Goal: Task Accomplishment & Management: Manage account settings

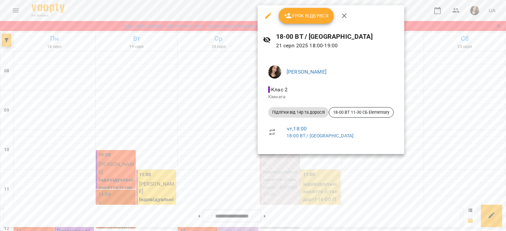
scroll to position [323, 0]
click at [297, 13] on span "Урок відбувся" at bounding box center [306, 16] width 45 height 8
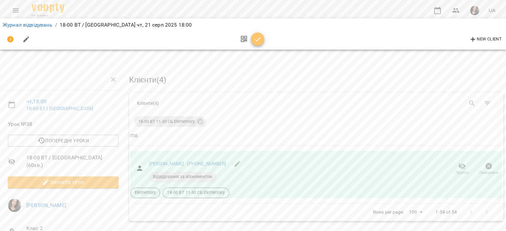
click at [258, 40] on icon "button" at bounding box center [258, 40] width 8 height 8
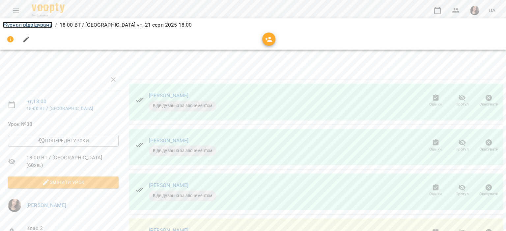
click at [37, 26] on link "Журнал відвідувань" at bounding box center [28, 25] width 50 height 6
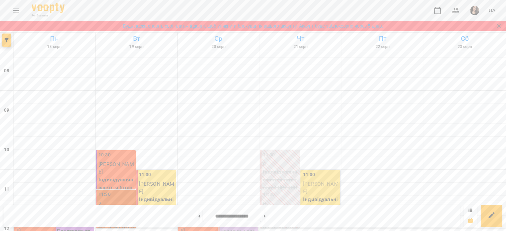
scroll to position [288, 0]
click at [13, 9] on icon "Menu" at bounding box center [16, 11] width 6 height 4
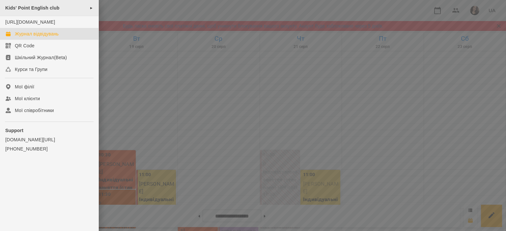
click at [16, 9] on span "Kids' Point English club" at bounding box center [32, 7] width 54 height 5
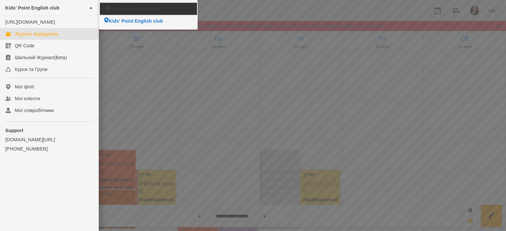
click at [109, 6] on li "Kids' Point English club" at bounding box center [148, 9] width 97 height 12
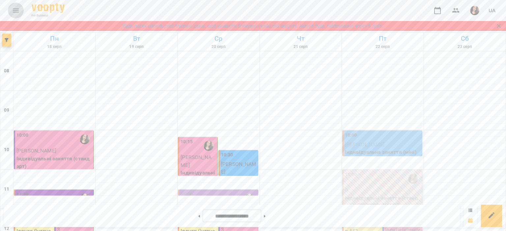
click at [18, 7] on icon "Menu" at bounding box center [16, 11] width 8 height 8
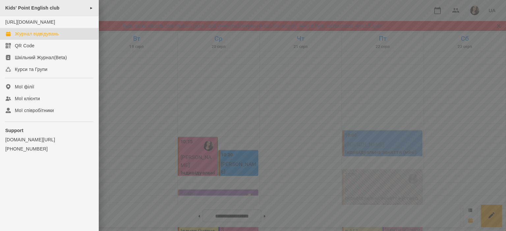
click at [30, 9] on span "Kids' Point English club" at bounding box center [32, 7] width 54 height 5
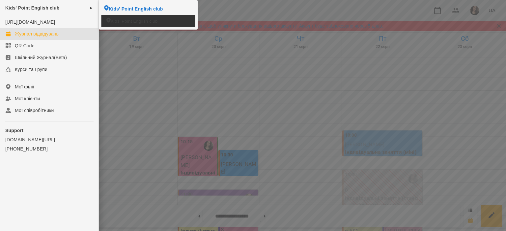
click at [108, 18] on icon at bounding box center [108, 20] width 4 height 5
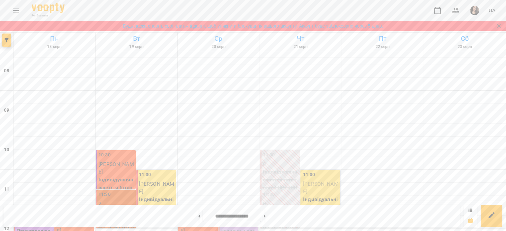
scroll to position [315, 0]
click at [265, 219] on button at bounding box center [265, 216] width 2 height 14
type input "**********"
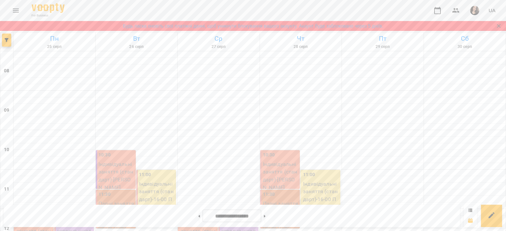
scroll to position [152, 0]
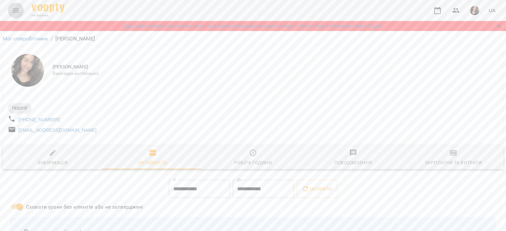
click at [19, 15] on button "Menu" at bounding box center [16, 11] width 16 height 16
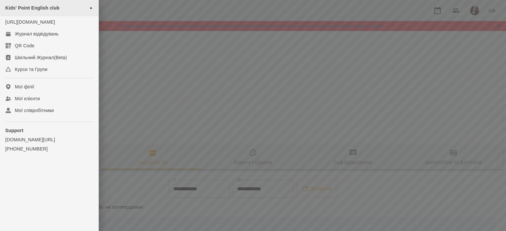
click at [38, 11] on div "Kids' Point English club ►" at bounding box center [49, 8] width 98 height 16
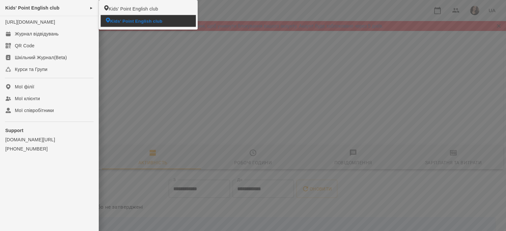
click at [130, 19] on span "Kids' Point English club" at bounding box center [136, 21] width 52 height 6
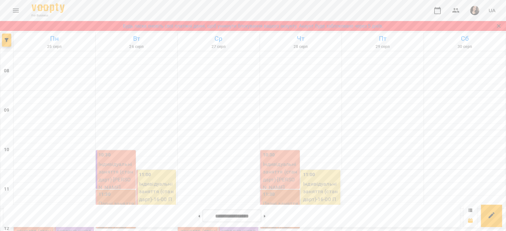
scroll to position [323, 0]
click at [198, 221] on button at bounding box center [199, 216] width 2 height 14
type input "**********"
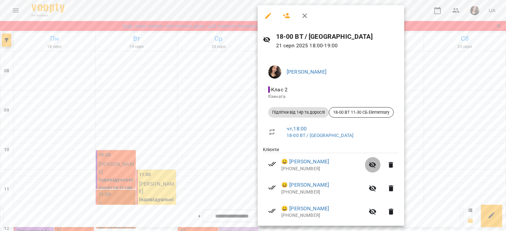
click at [376, 164] on icon "button" at bounding box center [372, 165] width 8 height 8
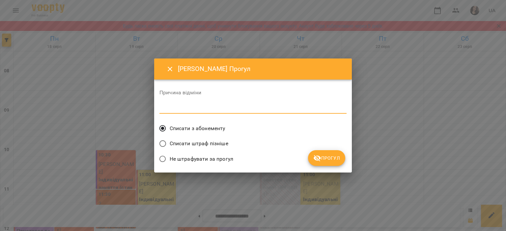
click at [206, 106] on textarea at bounding box center [252, 108] width 187 height 6
type textarea "**********"
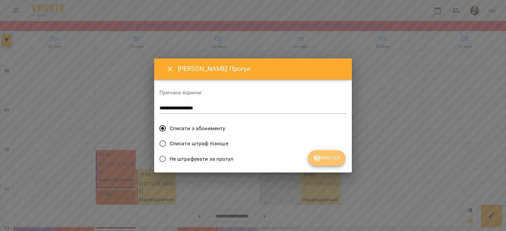
click at [328, 159] on span "Прогул" at bounding box center [326, 158] width 27 height 8
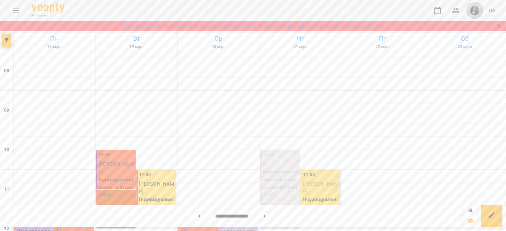
click at [476, 9] on img "button" at bounding box center [474, 10] width 9 height 9
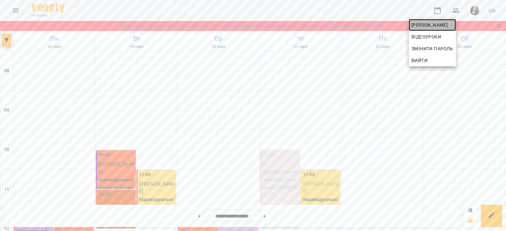
click at [441, 22] on span "[PERSON_NAME]" at bounding box center [432, 25] width 42 height 8
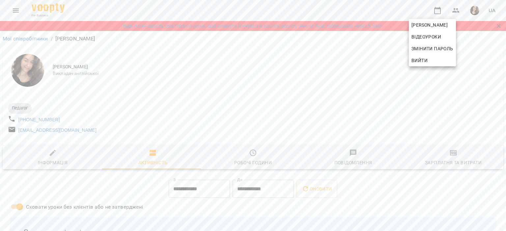
click at [319, 52] on div at bounding box center [253, 115] width 506 height 231
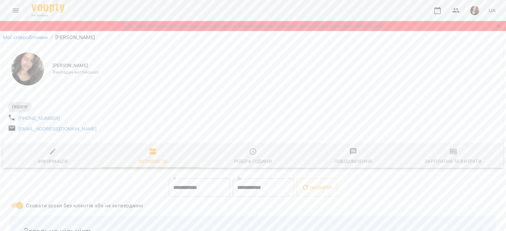
scroll to position [266, 0]
